Goal: Information Seeking & Learning: Check status

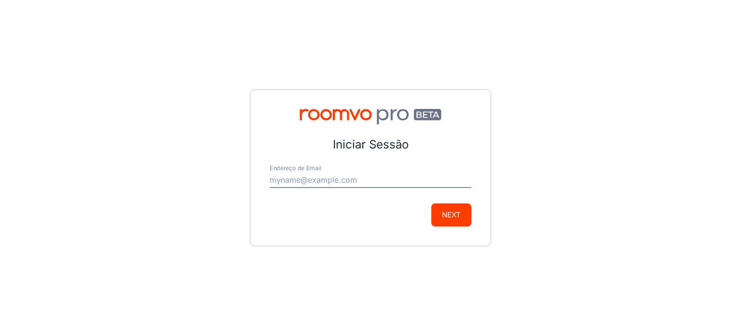
click at [395, 179] on input "Endereço de Email" at bounding box center [371, 180] width 202 height 15
type input "[EMAIL_ADDRESS][DOMAIN_NAME]"
click at [453, 217] on button "Next" at bounding box center [451, 214] width 40 height 23
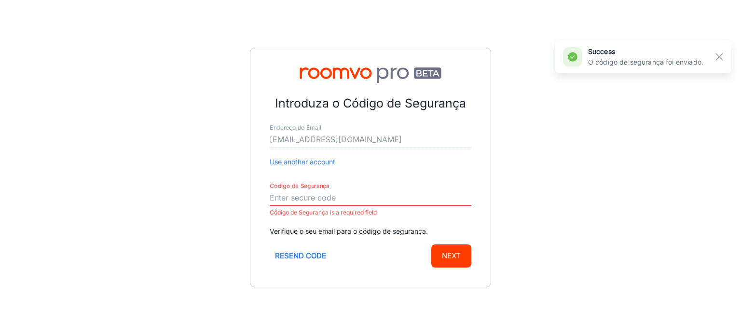
click at [365, 191] on input "Código de Segurança" at bounding box center [371, 197] width 202 height 15
paste input "527498"
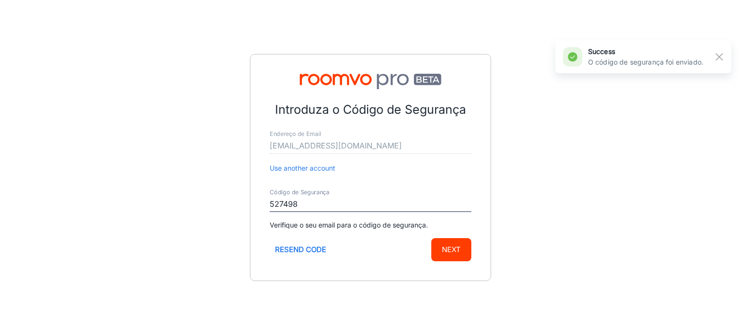
type input "527498"
click at [453, 240] on button "Next" at bounding box center [451, 249] width 40 height 23
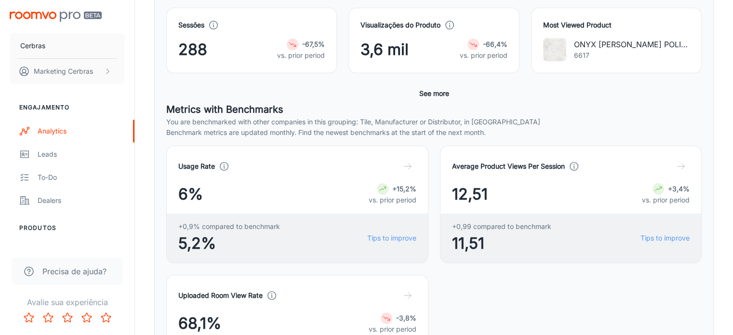
scroll to position [193, 0]
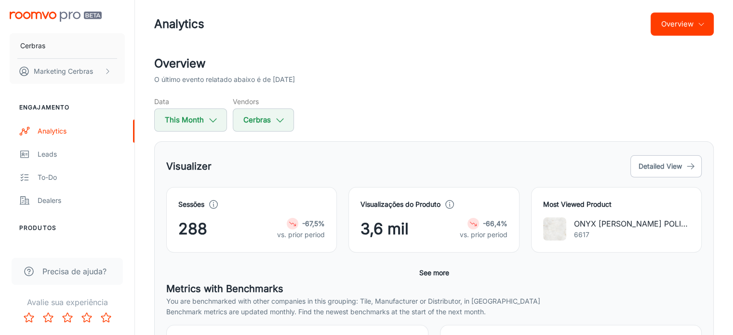
scroll to position [0, 0]
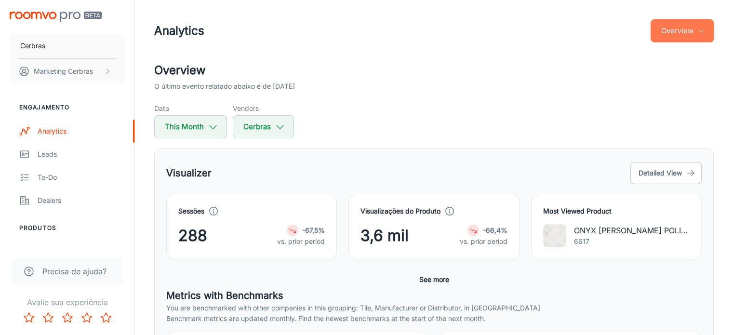
click at [698, 34] on icon "button" at bounding box center [702, 31] width 8 height 8
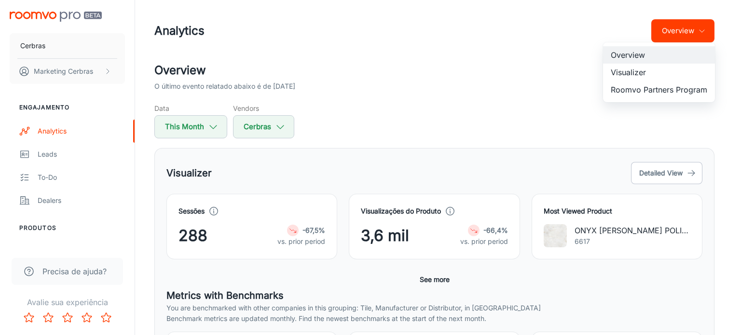
click at [662, 74] on li "Visualizer" at bounding box center [659, 72] width 112 height 17
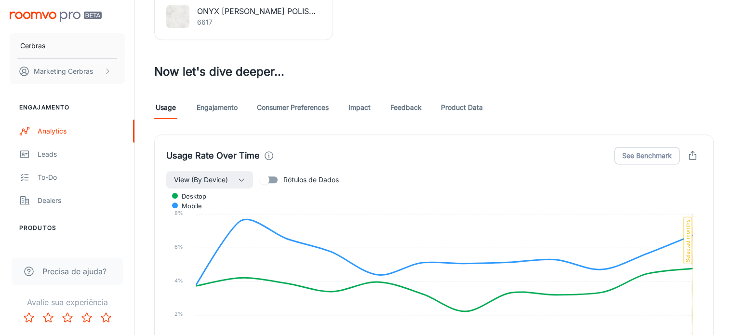
scroll to position [451, 0]
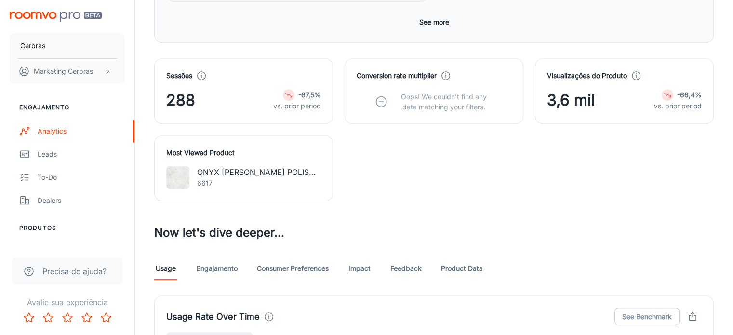
click at [225, 257] on link "Engajamento" at bounding box center [217, 268] width 41 height 23
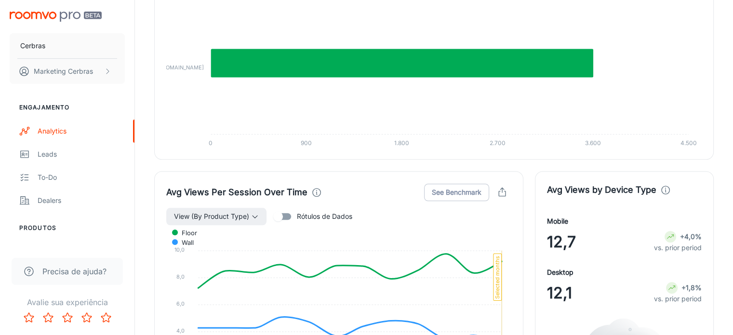
scroll to position [1109, 0]
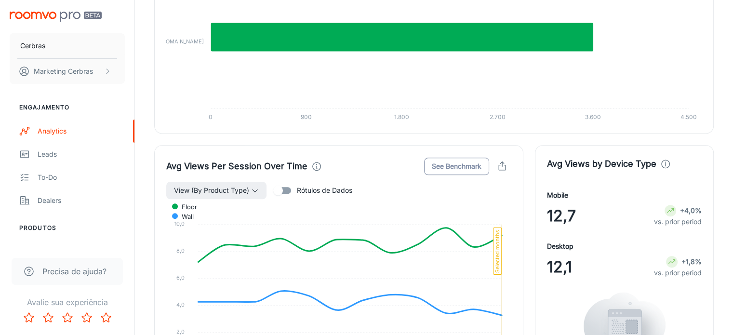
click at [460, 158] on button "See Benchmark" at bounding box center [456, 166] width 65 height 17
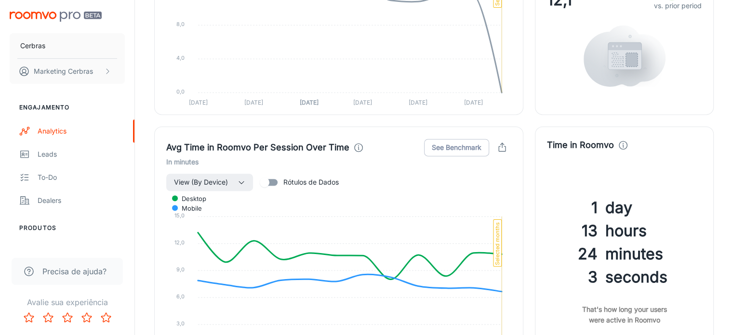
scroll to position [1398, 0]
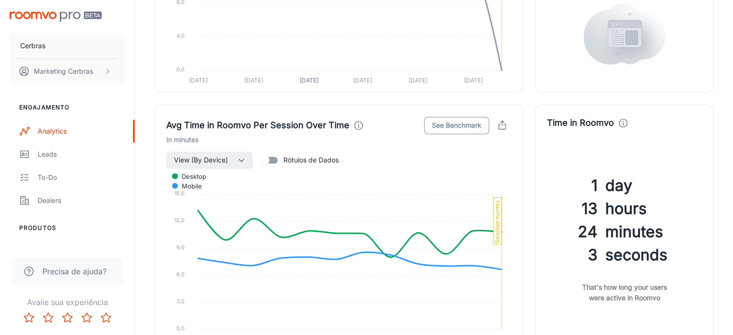
click at [467, 117] on button "See Benchmark" at bounding box center [456, 125] width 65 height 17
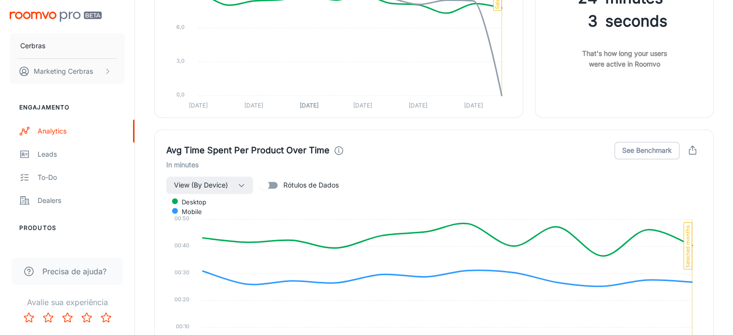
scroll to position [1639, 0]
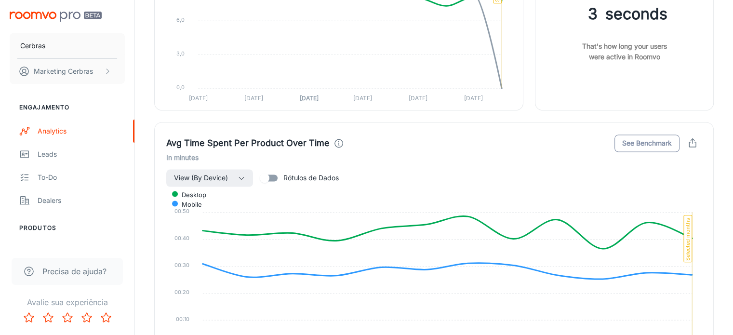
click at [651, 135] on button "See Benchmark" at bounding box center [647, 143] width 65 height 17
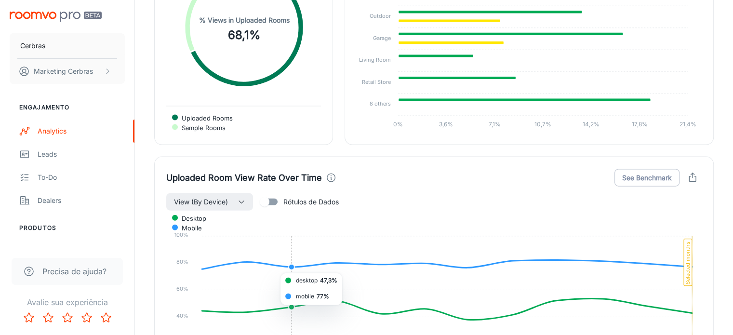
scroll to position [2122, 0]
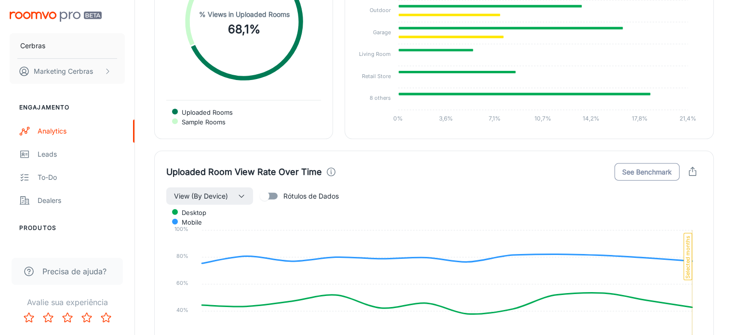
click at [645, 163] on button "See Benchmark" at bounding box center [647, 171] width 65 height 17
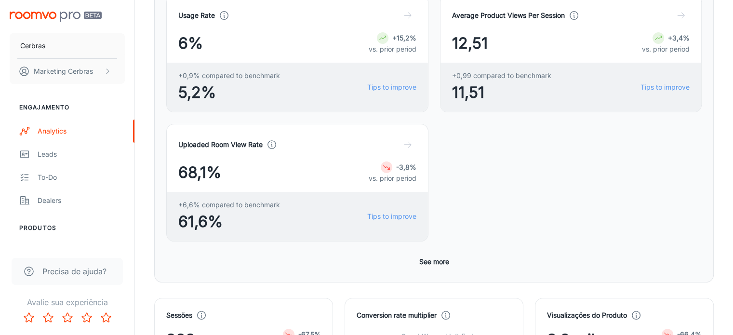
scroll to position [214, 0]
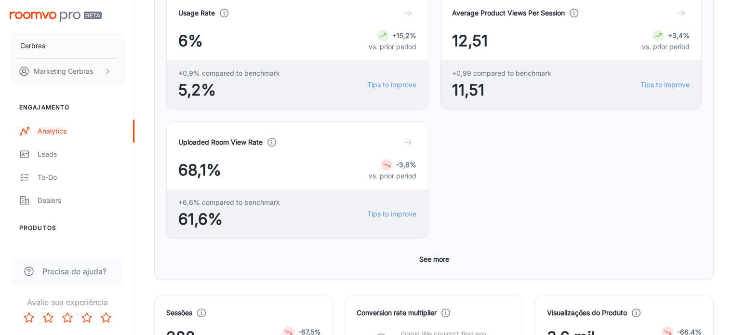
click at [668, 328] on icon at bounding box center [668, 332] width 8 height 8
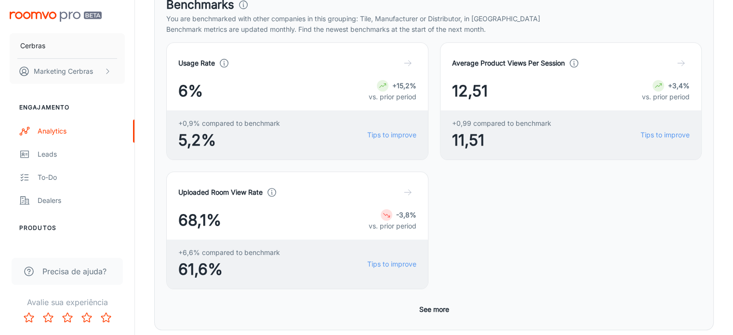
scroll to position [166, 0]
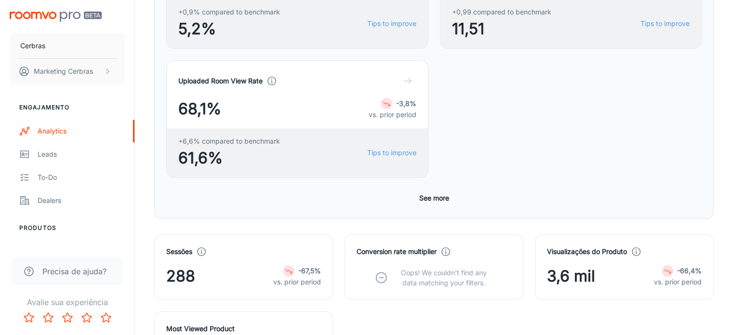
scroll to position [434, 0]
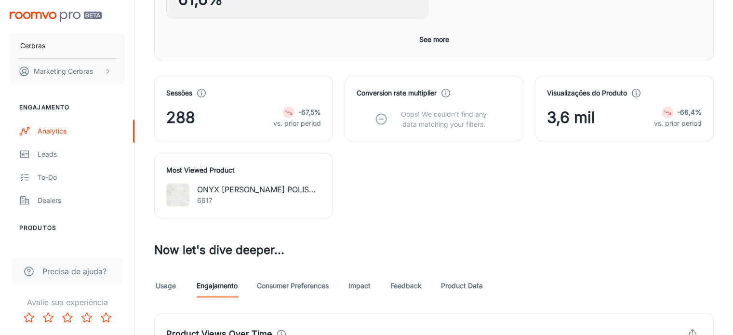
click at [290, 274] on link "Consumer Preferences" at bounding box center [293, 285] width 72 height 23
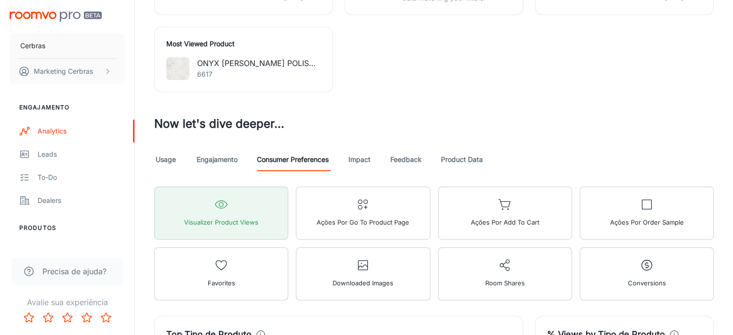
scroll to position [579, 0]
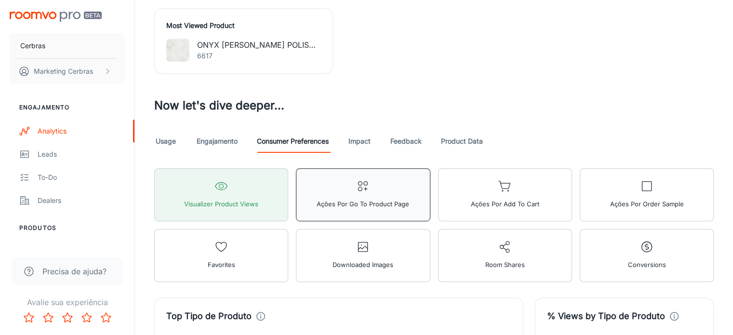
click at [317, 198] on span "Ações por Go To Product Page" at bounding box center [363, 204] width 93 height 13
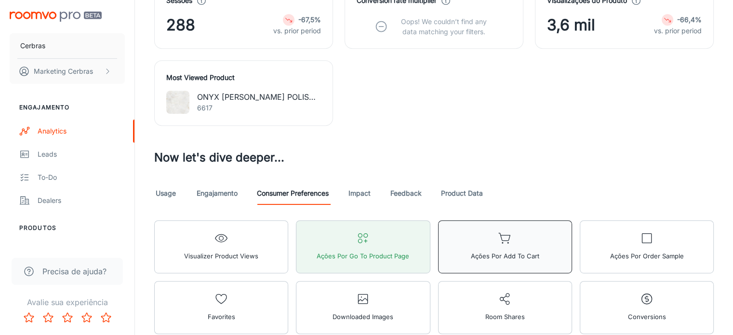
scroll to position [530, 0]
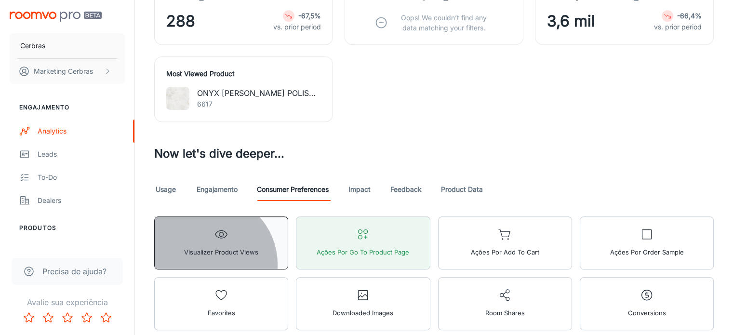
click at [207, 246] on span "Visualizer Product Views" at bounding box center [221, 252] width 74 height 13
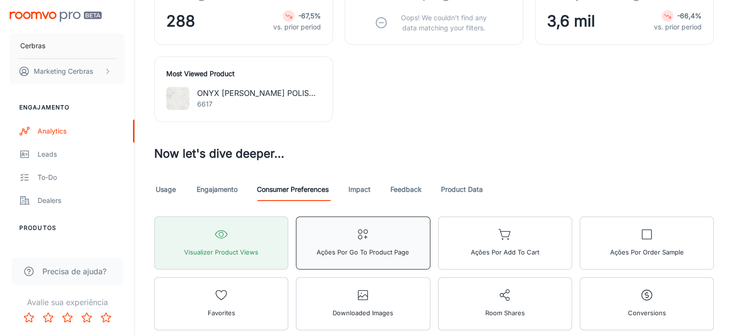
click at [317, 246] on span "Ações por Go To Product Page" at bounding box center [363, 252] width 93 height 13
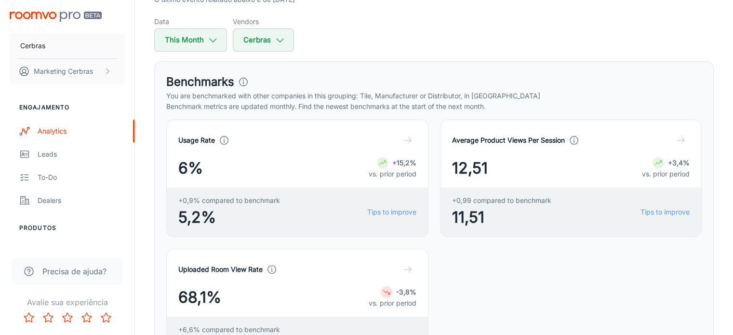
scroll to position [48, 0]
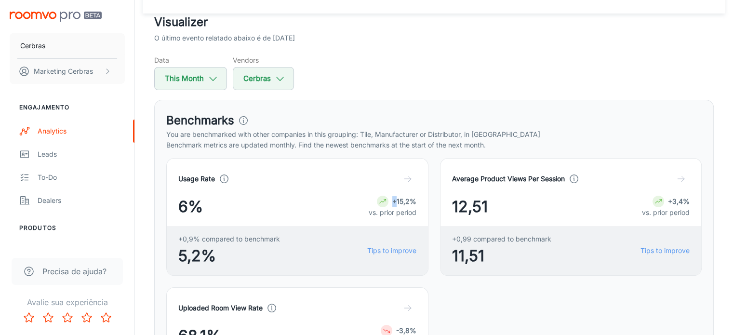
click at [392, 199] on strong "+15,2%" at bounding box center [404, 201] width 24 height 8
click at [392, 203] on strong "+15,2%" at bounding box center [404, 201] width 24 height 8
click at [369, 212] on p "vs. prior period" at bounding box center [393, 212] width 48 height 11
